Goal: Navigation & Orientation: Find specific page/section

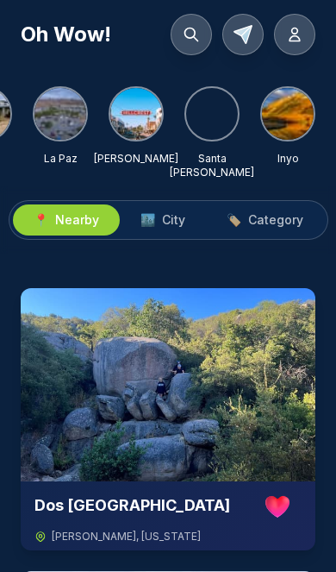
scroll to position [0, 1043]
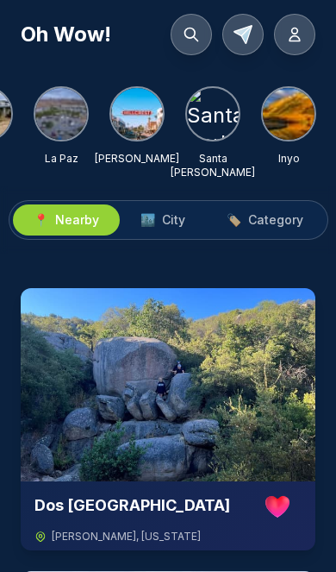
click at [135, 123] on img at bounding box center [137, 114] width 52 height 52
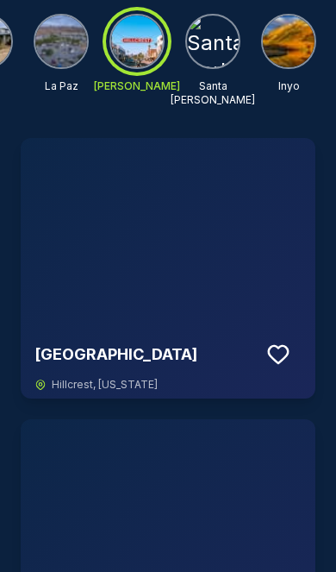
scroll to position [0, 0]
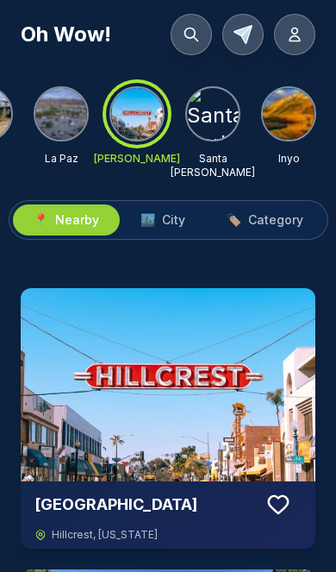
click at [176, 218] on span "City" at bounding box center [173, 219] width 23 height 17
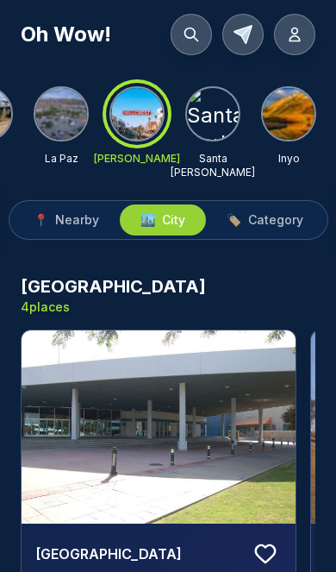
click at [282, 221] on span "Category" at bounding box center [275, 219] width 55 height 17
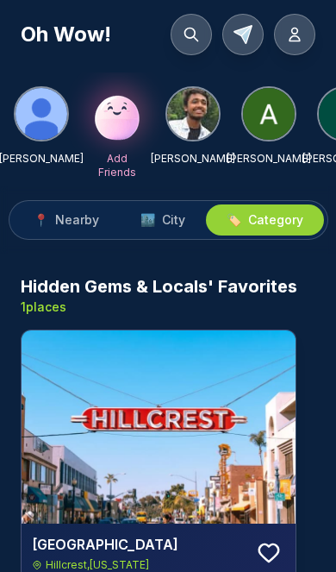
click at [163, 222] on span "City" at bounding box center [173, 219] width 23 height 17
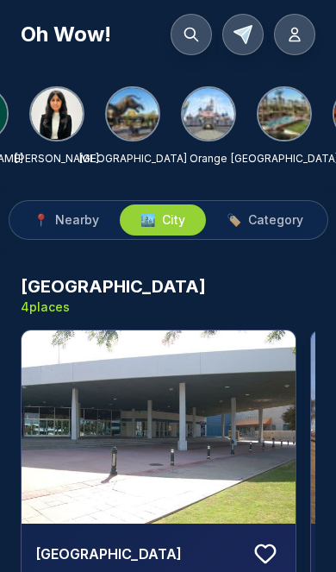
scroll to position [0, 368]
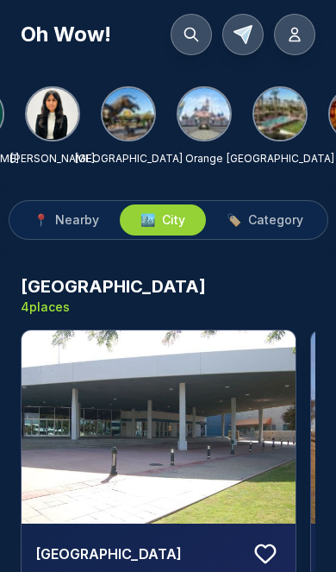
click at [126, 127] on img at bounding box center [129, 114] width 52 height 52
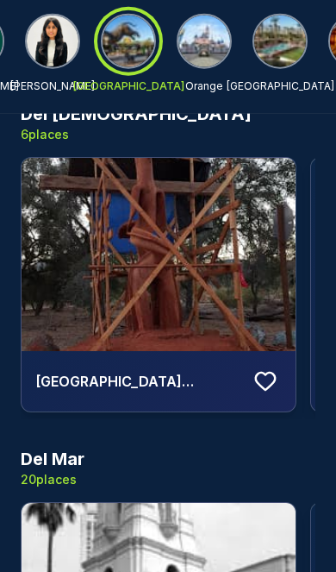
scroll to position [3202, 0]
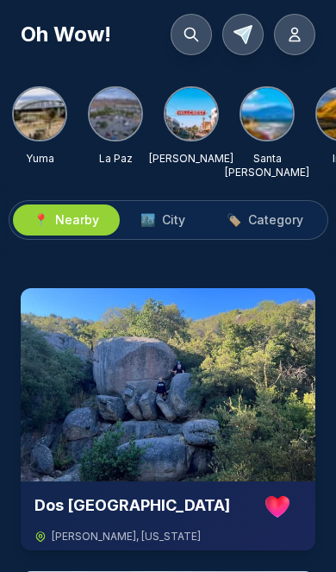
scroll to position [0, 935]
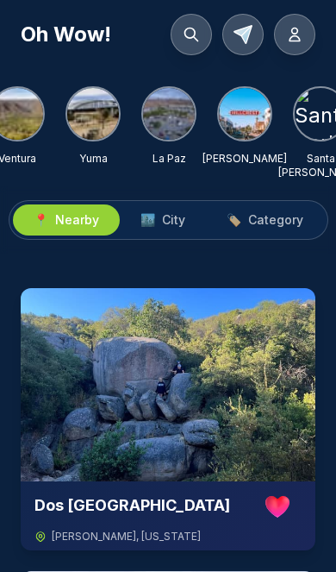
click at [152, 218] on span "🏙️" at bounding box center [148, 219] width 15 height 17
